Goal: Navigation & Orientation: Find specific page/section

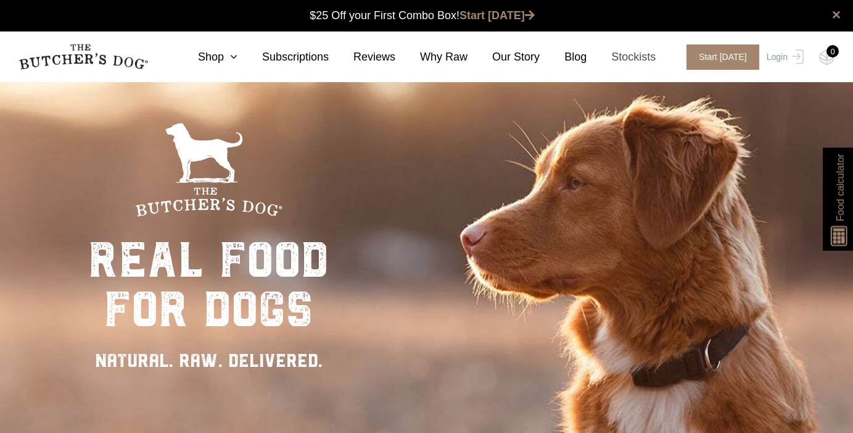
click at [637, 56] on link "Stockists" at bounding box center [621, 57] width 69 height 17
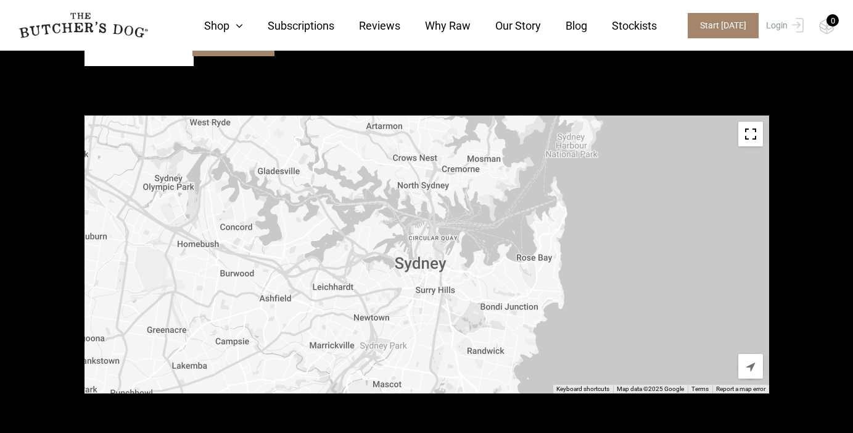
scroll to position [449, 0]
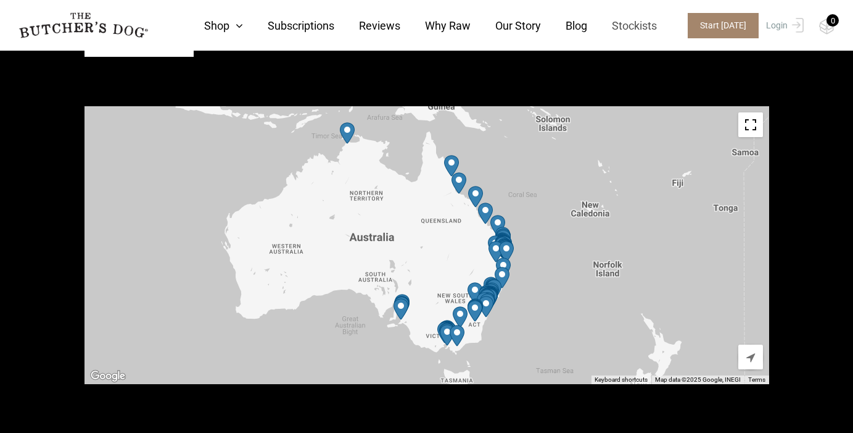
click at [645, 25] on link "Stockists" at bounding box center [622, 25] width 70 height 17
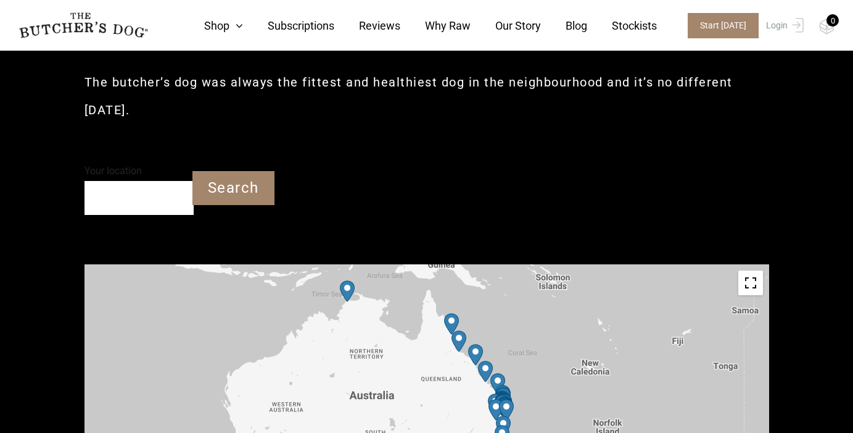
scroll to position [290, 0]
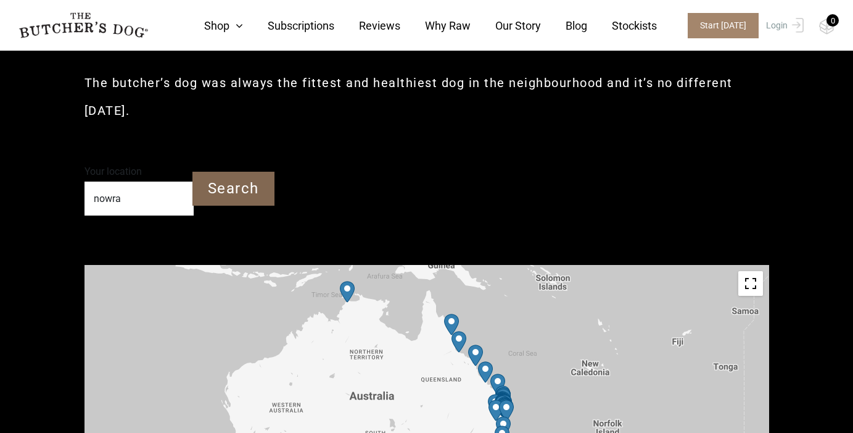
click at [227, 172] on input "Search" at bounding box center [234, 189] width 82 height 34
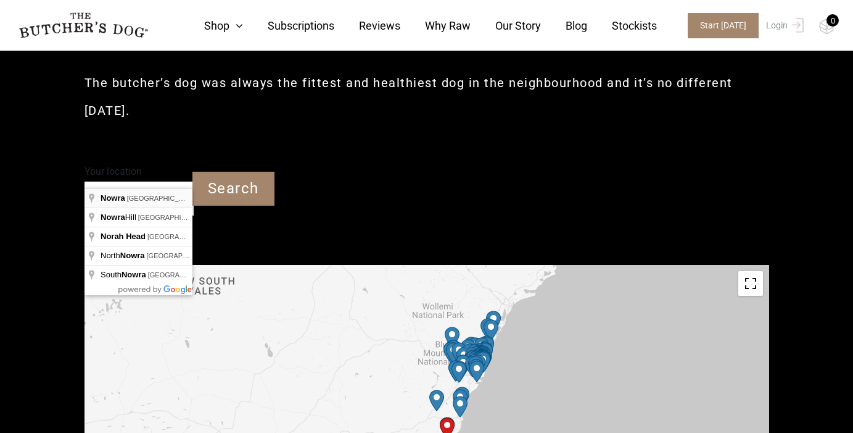
type input "Nowra NSW"
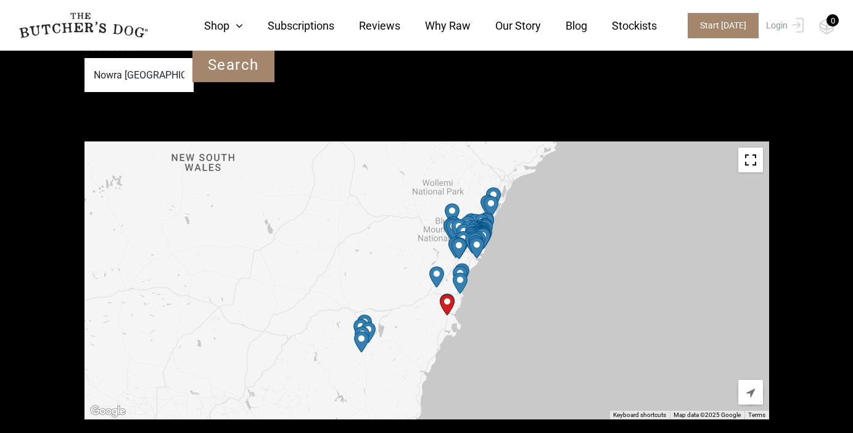
scroll to position [422, 0]
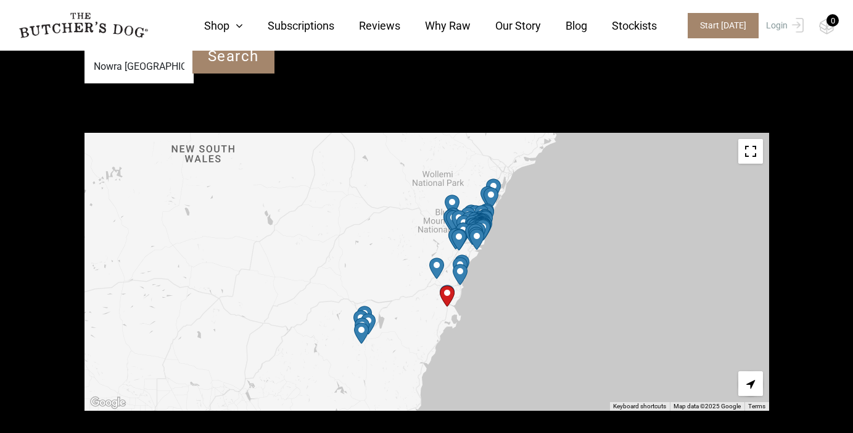
click at [447, 285] on img "Start location" at bounding box center [447, 296] width 15 height 22
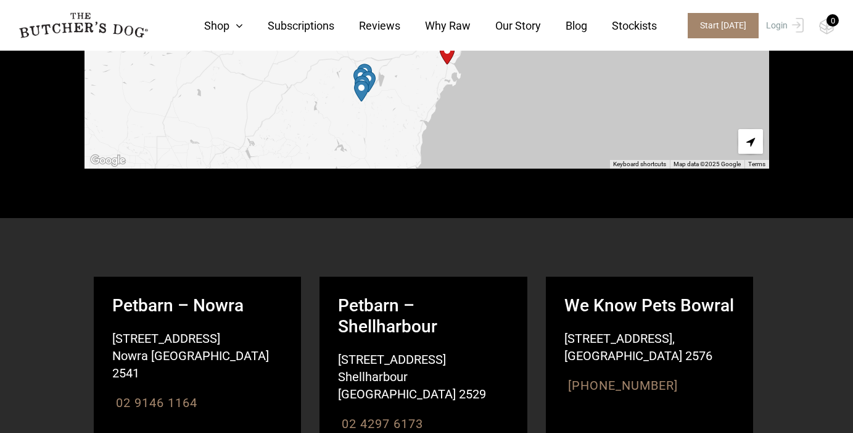
scroll to position [673, 0]
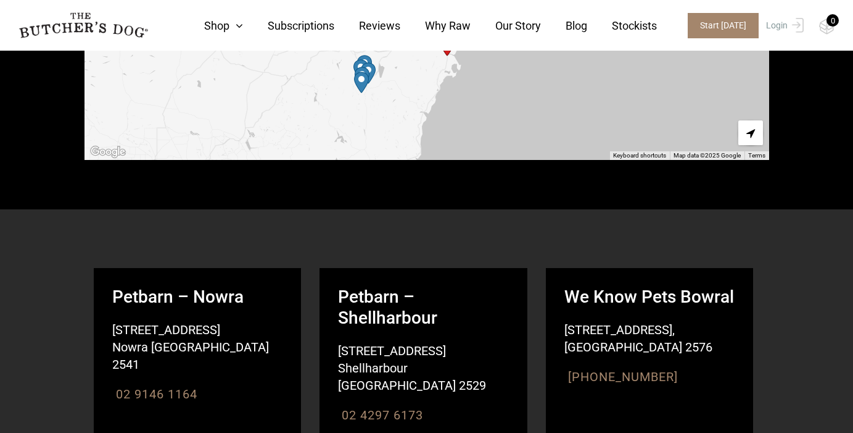
click at [181, 272] on strong "Petbarn – Nowra" at bounding box center [198, 287] width 208 height 39
